Goal: Entertainment & Leisure: Consume media (video, audio)

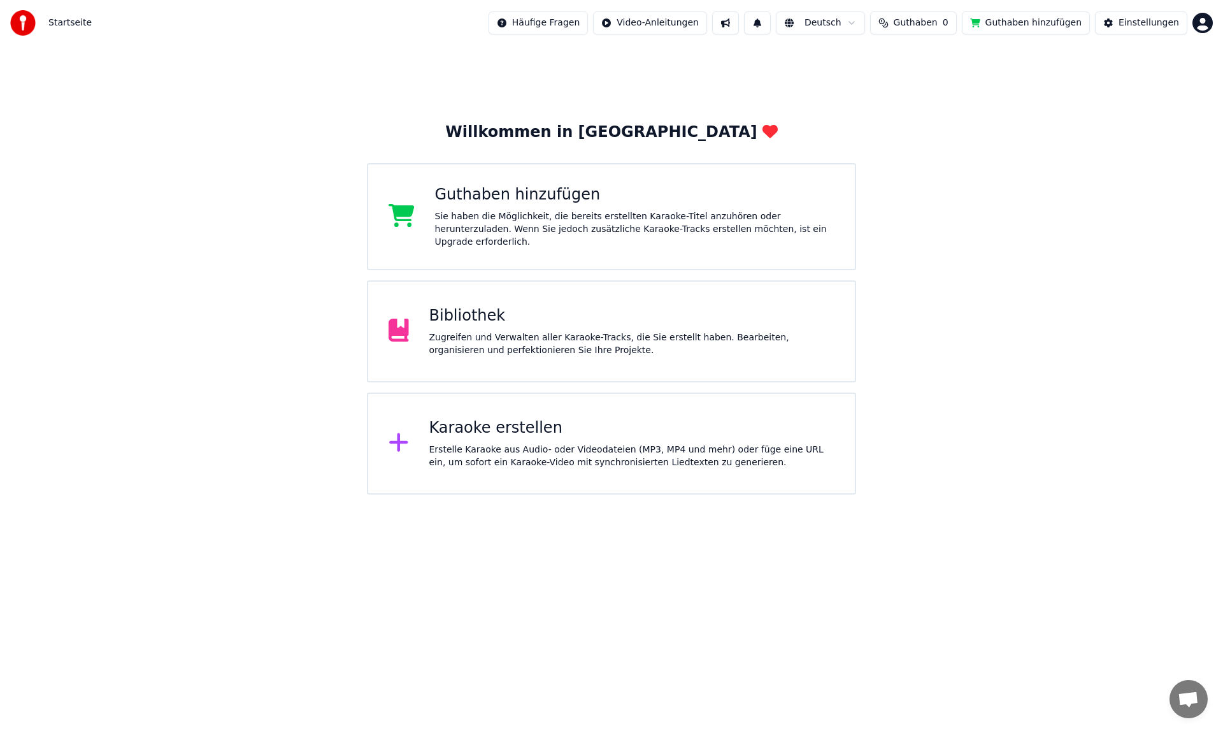
click at [517, 331] on div "Zugreifen und Verwalten aller Karaoke-Tracks, die Sie erstellt haben. Bearbeite…" at bounding box center [632, 343] width 406 height 25
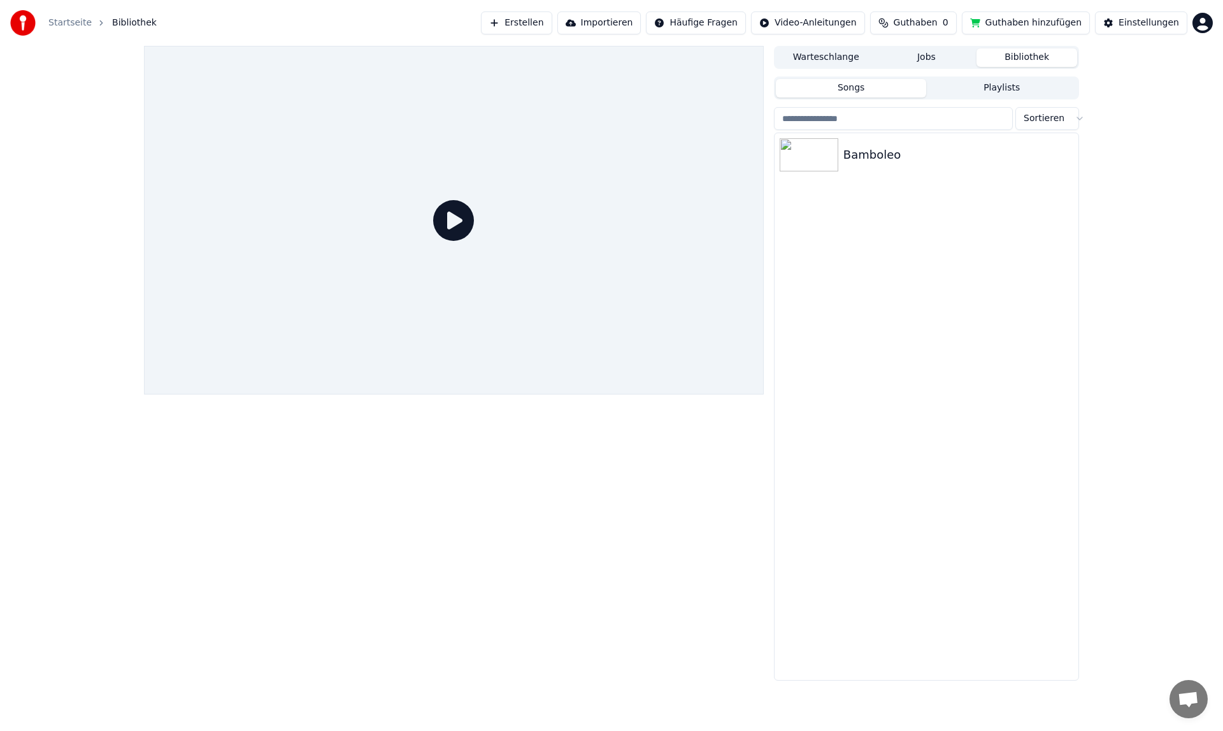
click at [879, 89] on button "Songs" at bounding box center [851, 88] width 151 height 18
click at [997, 88] on button "Playlists" at bounding box center [1001, 88] width 151 height 18
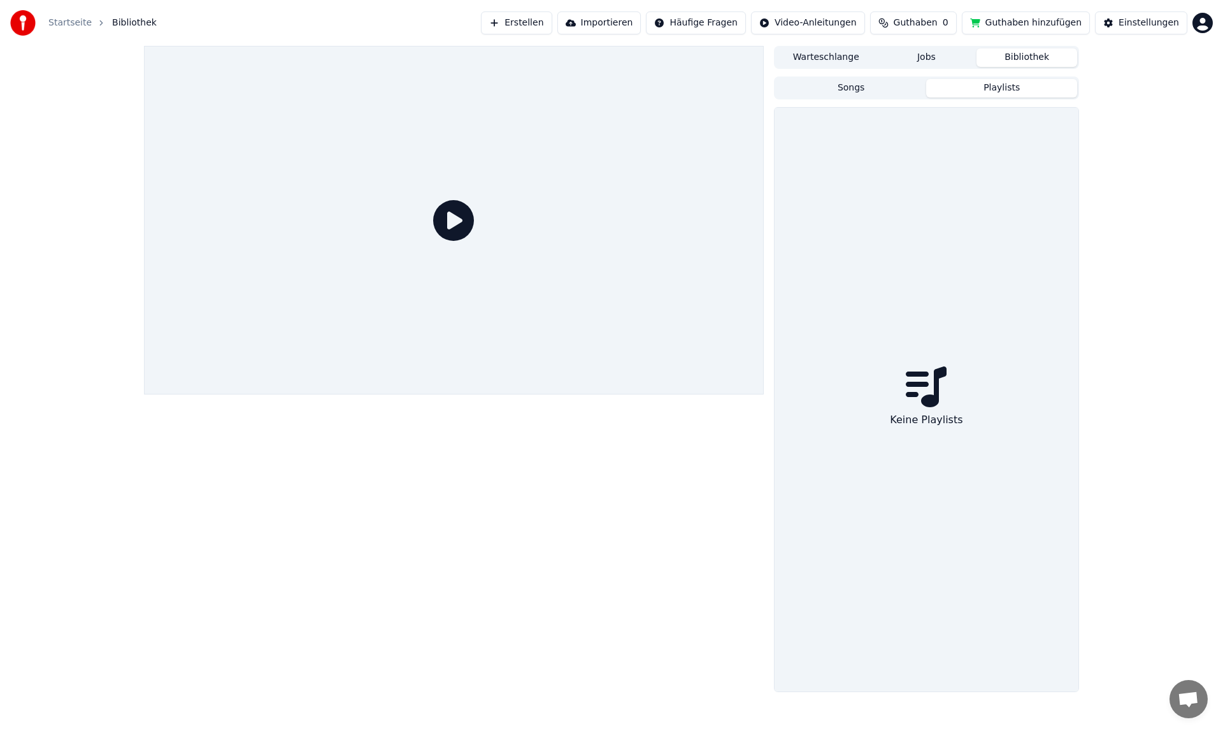
click at [1033, 57] on button "Bibliothek" at bounding box center [1027, 57] width 101 height 18
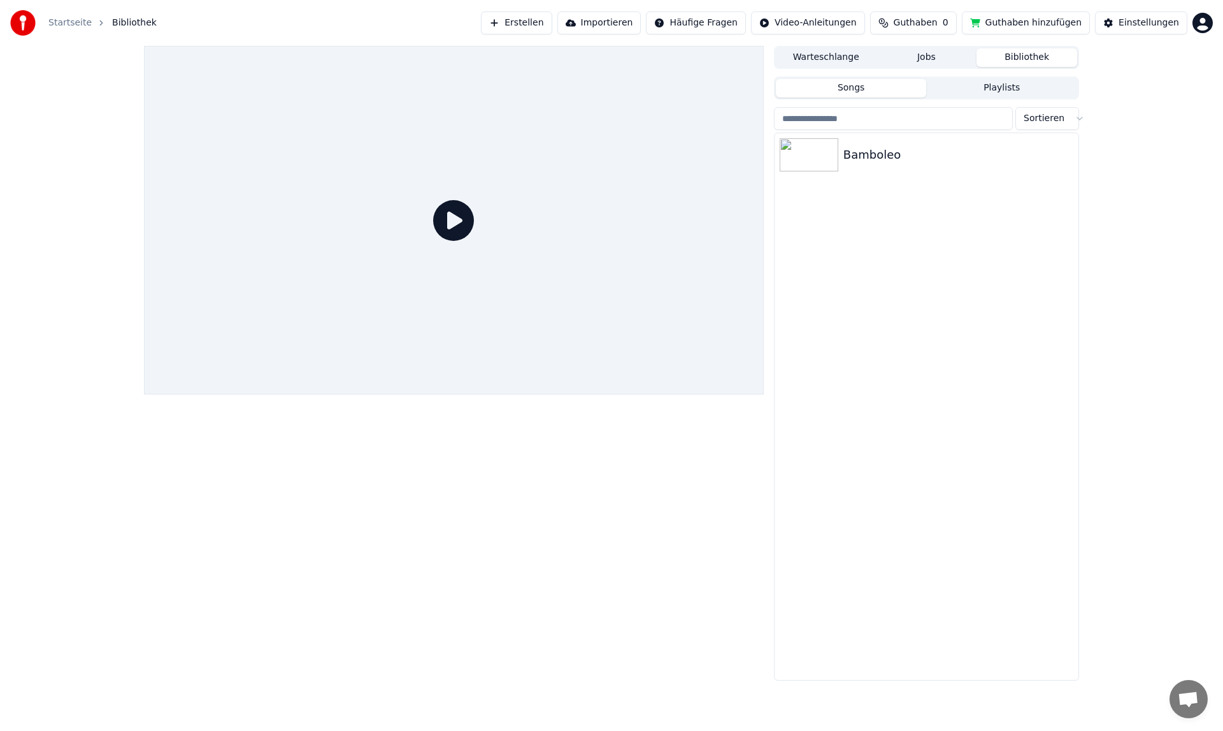
click at [866, 92] on button "Songs" at bounding box center [851, 88] width 151 height 18
click at [871, 159] on div "Bamboleo" at bounding box center [951, 155] width 217 height 18
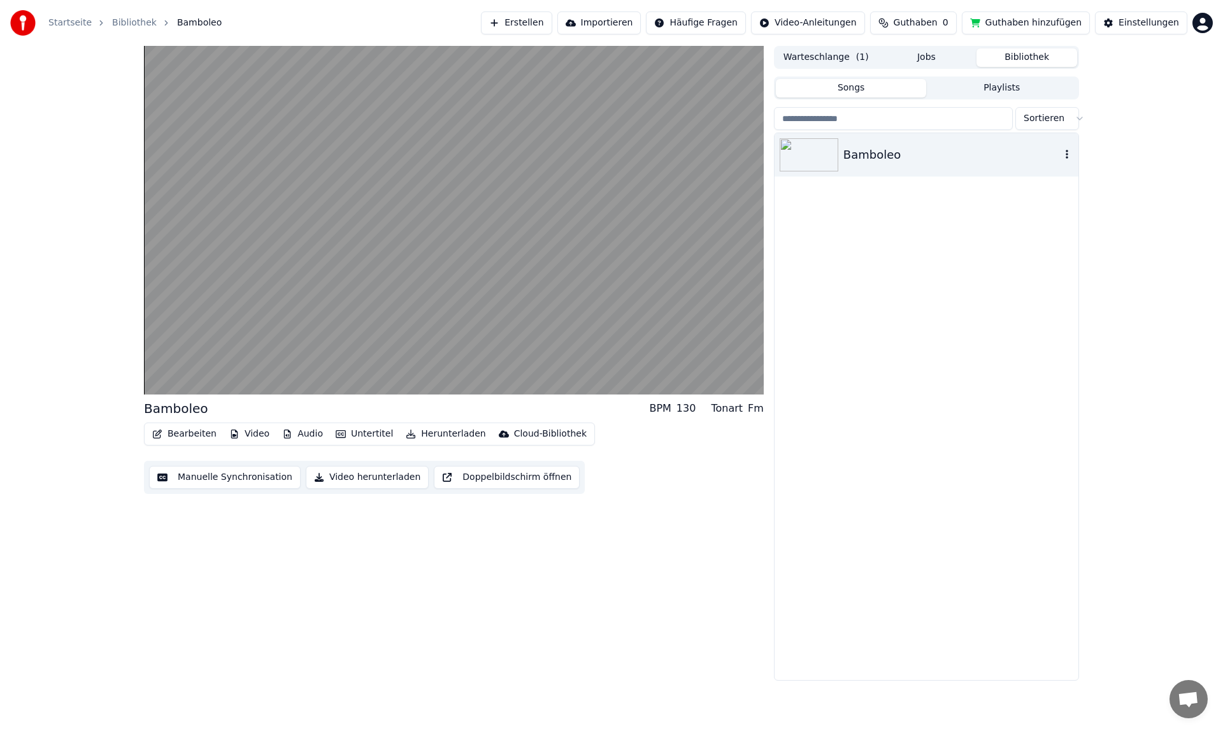
click at [1067, 151] on icon "button" at bounding box center [1067, 154] width 3 height 9
click at [306, 434] on button "Audio" at bounding box center [302, 434] width 51 height 18
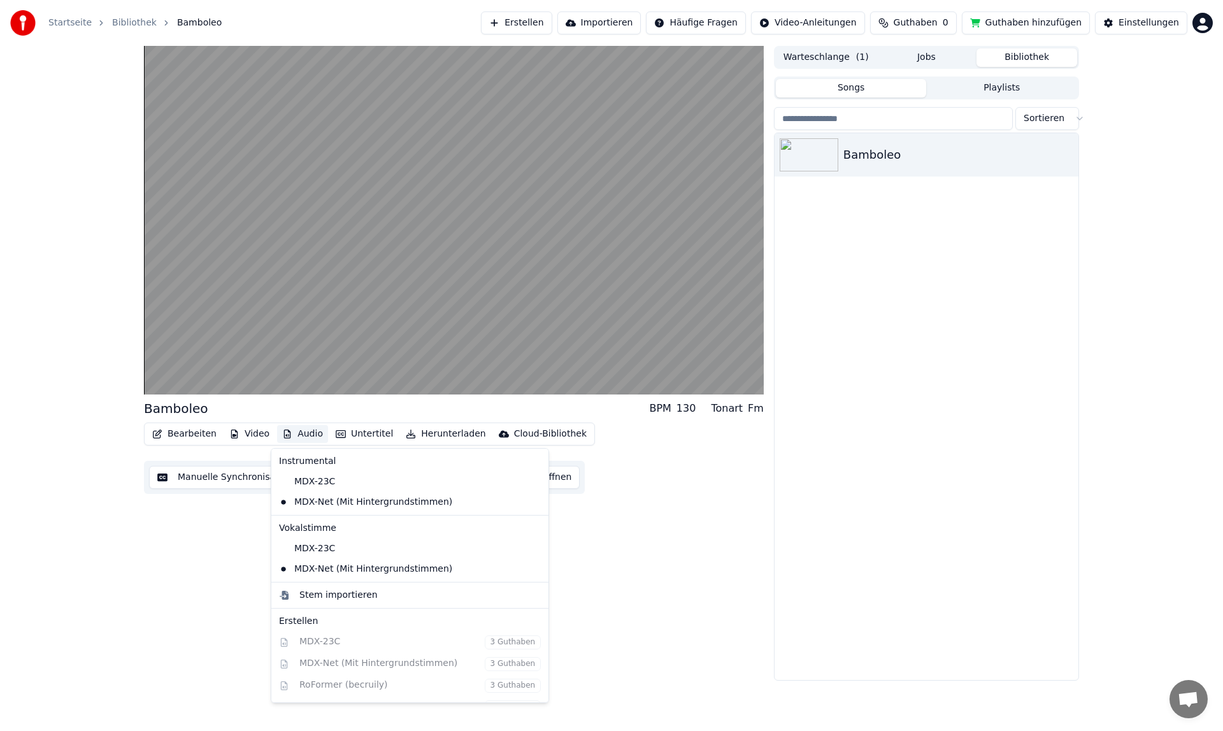
click at [187, 600] on div "Bamboleo BPM 130 Tonart Fm Bearbeiten Video Audio Untertitel Herunterladen Clou…" at bounding box center [454, 363] width 620 height 634
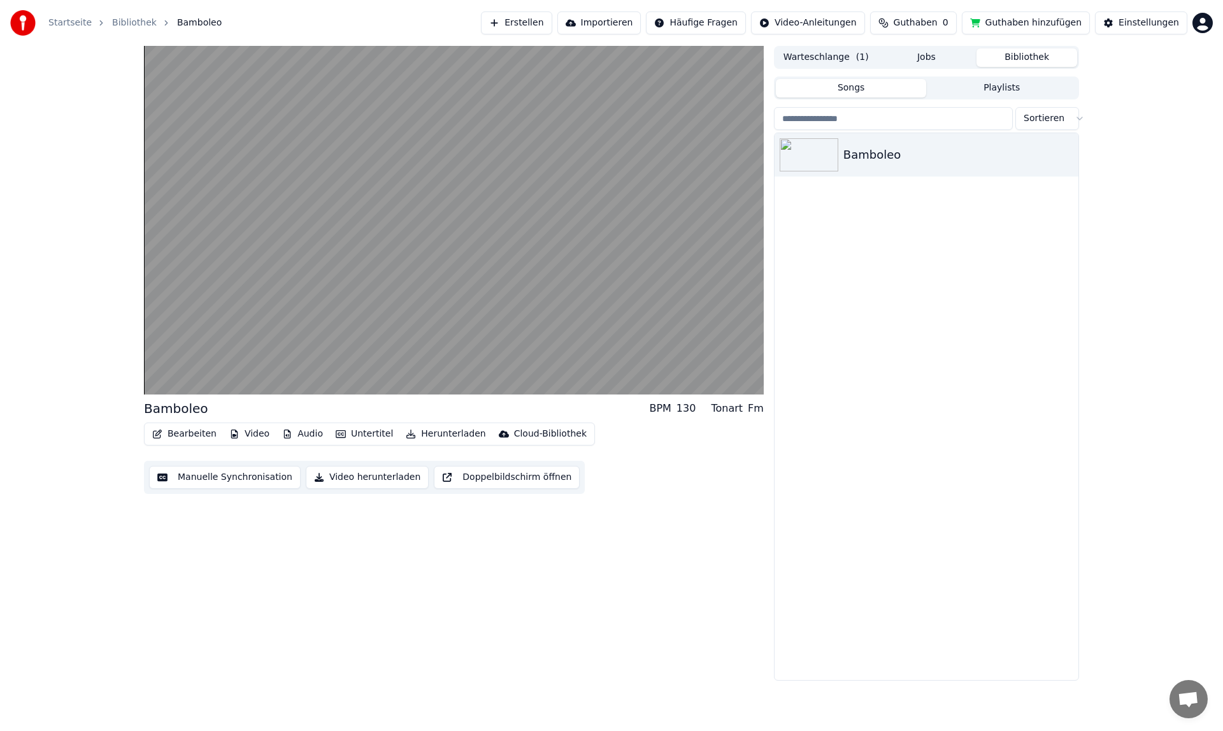
click at [180, 438] on button "Bearbeiten" at bounding box center [184, 434] width 75 height 18
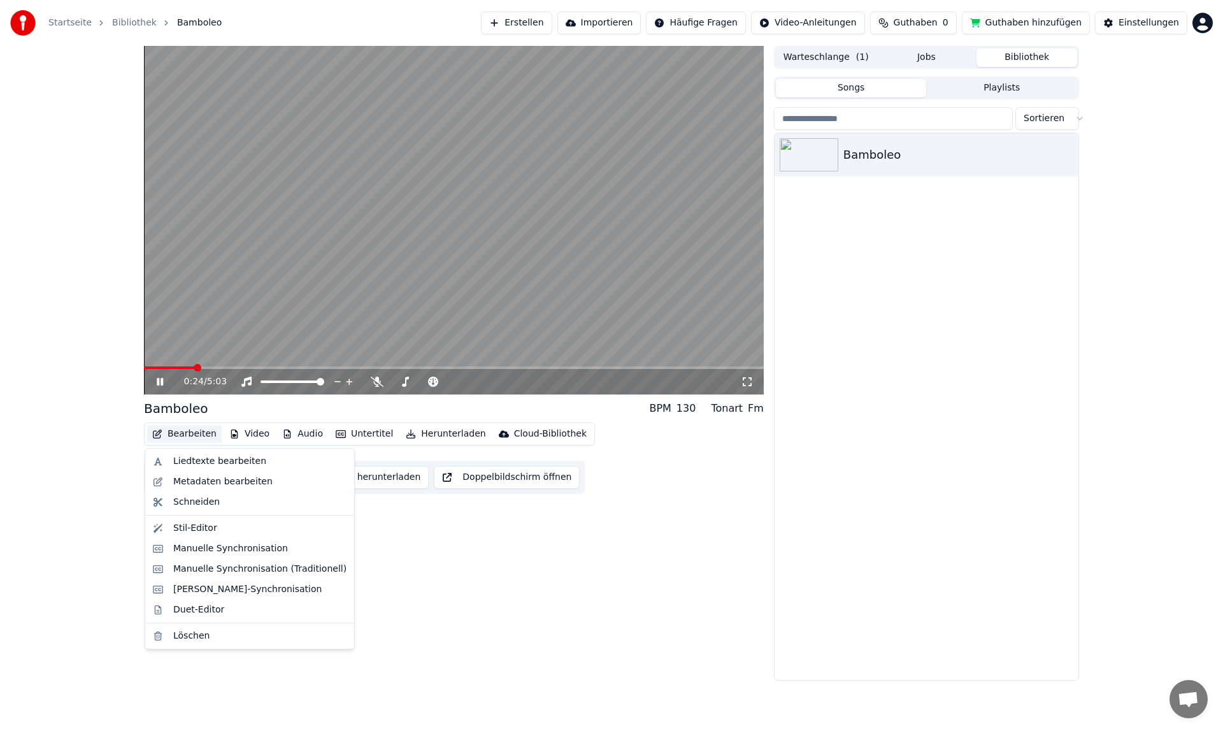
click at [834, 340] on div "Bamboleo" at bounding box center [927, 406] width 304 height 547
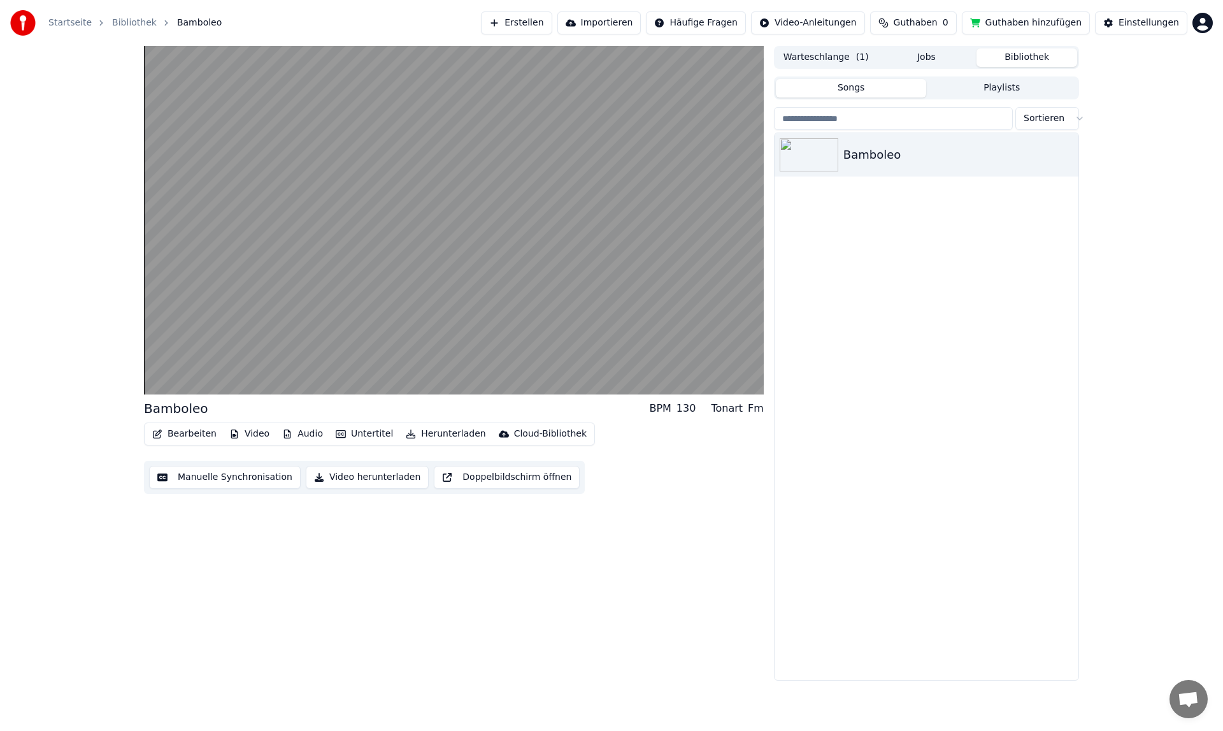
click at [840, 86] on button "Songs" at bounding box center [851, 88] width 151 height 18
click at [855, 276] on div "Bamboleo" at bounding box center [927, 406] width 304 height 547
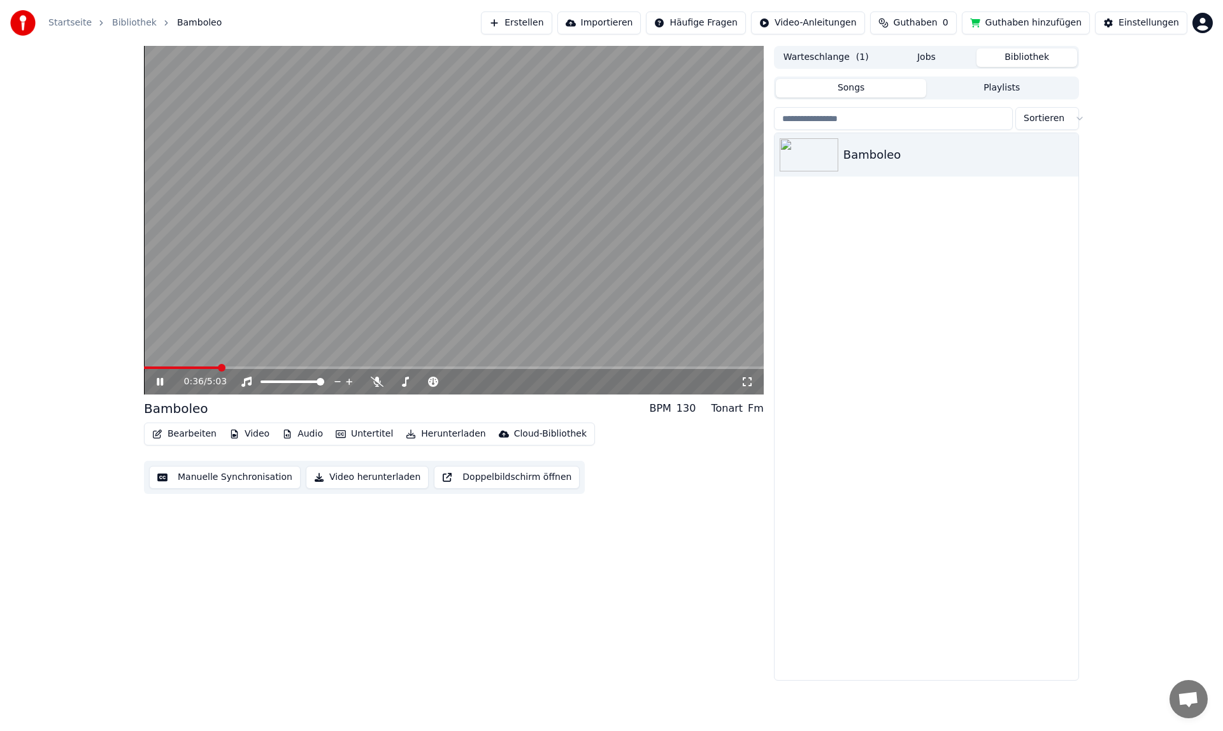
click at [161, 383] on icon at bounding box center [169, 381] width 30 height 10
